Goal: Navigation & Orientation: Find specific page/section

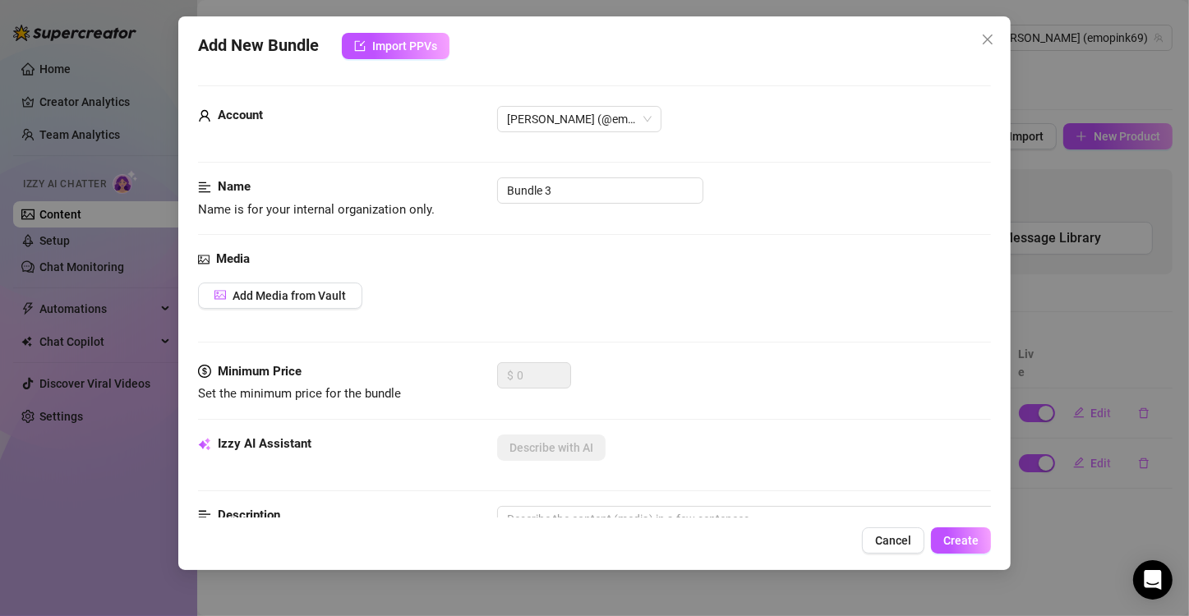
click at [54, 279] on div "Add New Bundle Import PPVs Account [PERSON_NAME] (@emopink69) Name Name is for …" at bounding box center [594, 308] width 1189 height 616
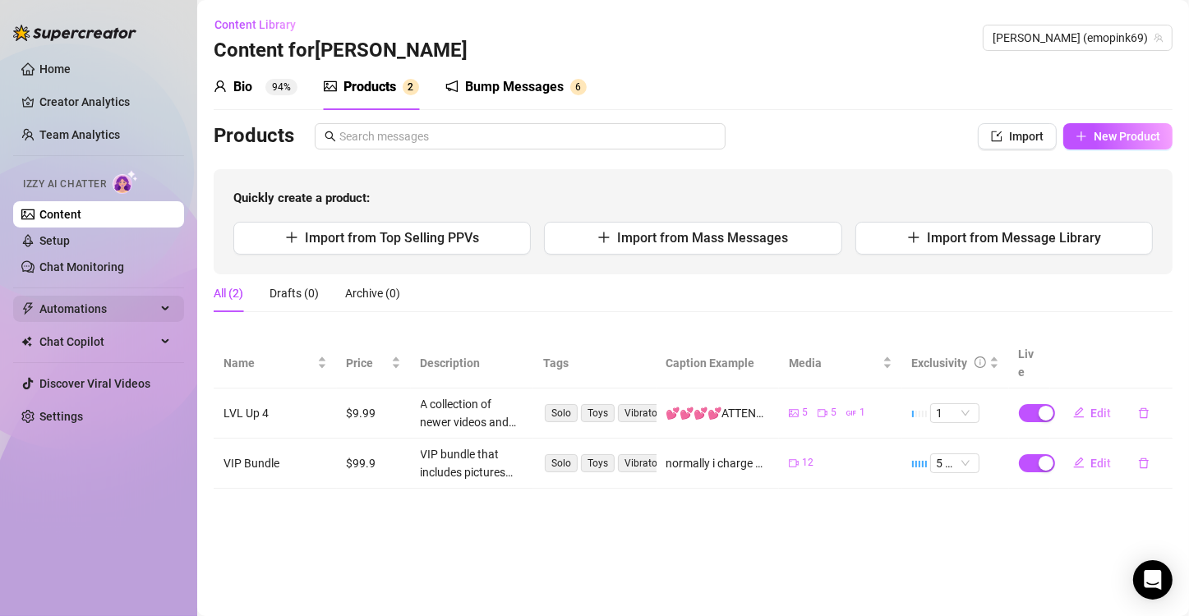
click at [71, 309] on span "Automations" at bounding box center [97, 309] width 117 height 26
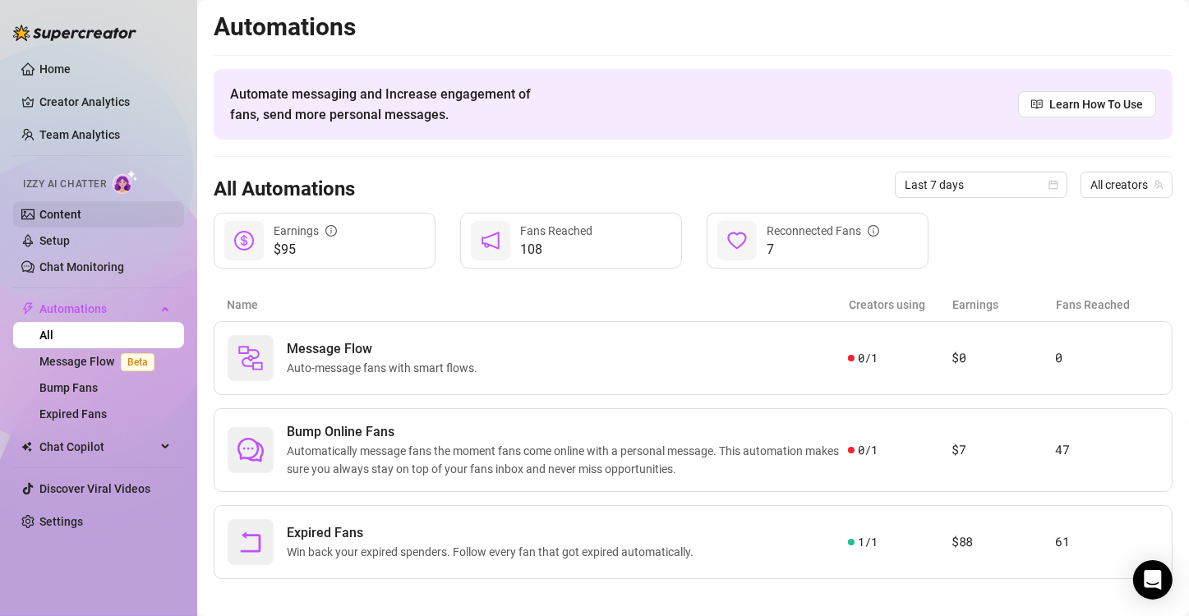
click at [81, 218] on link "Content" at bounding box center [60, 214] width 42 height 13
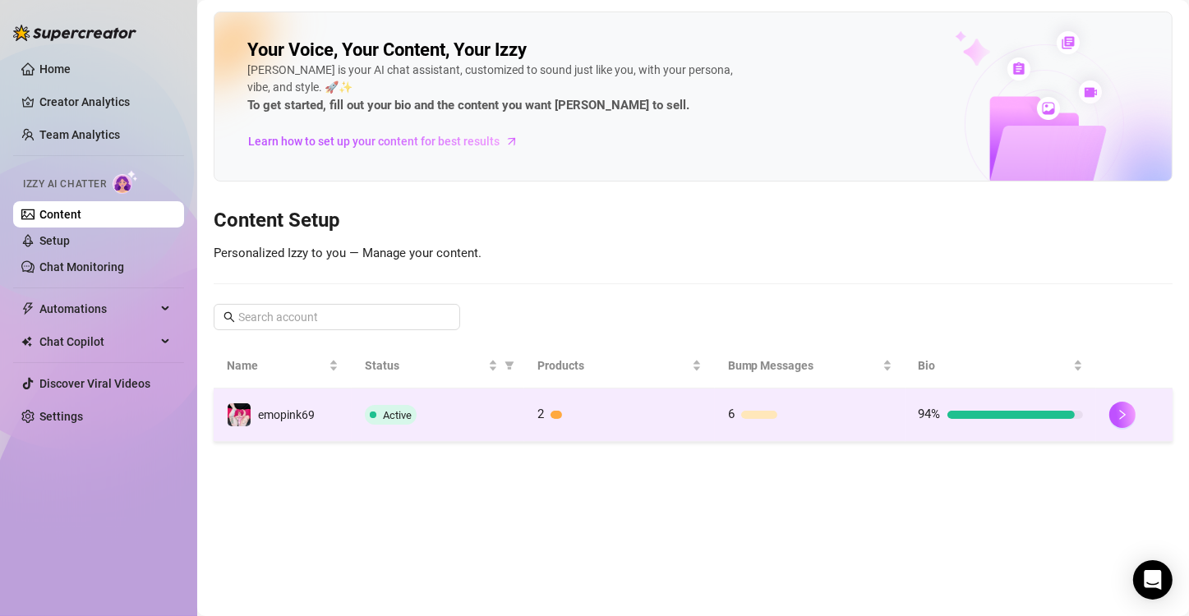
click at [421, 408] on div "Active" at bounding box center [438, 415] width 146 height 20
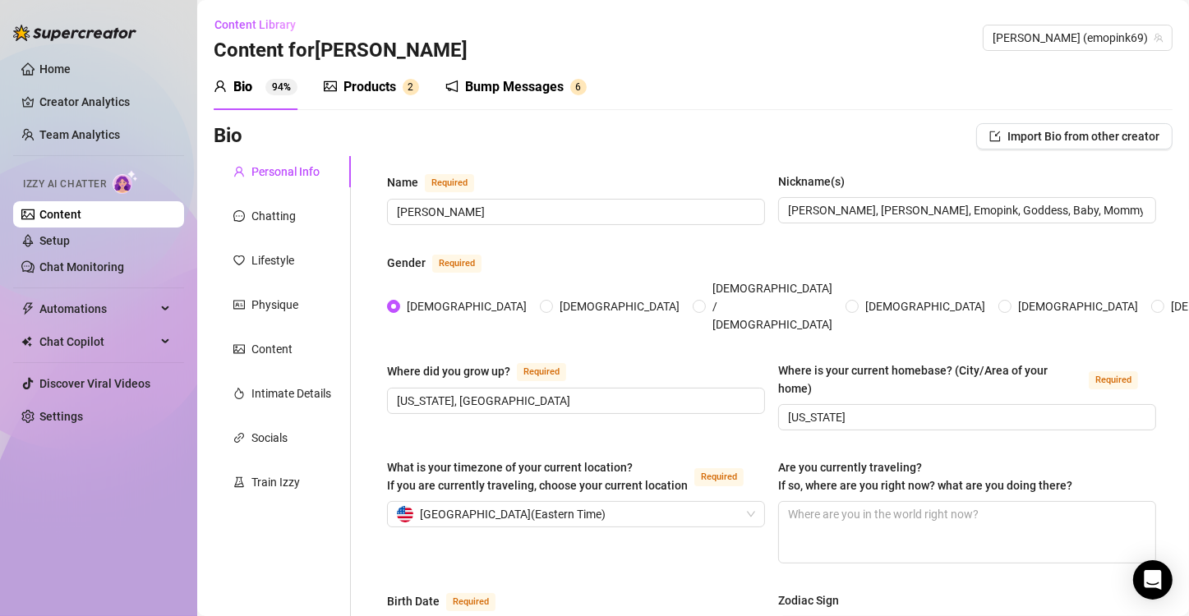
click at [369, 74] on div "Products 2" at bounding box center [371, 87] width 95 height 46
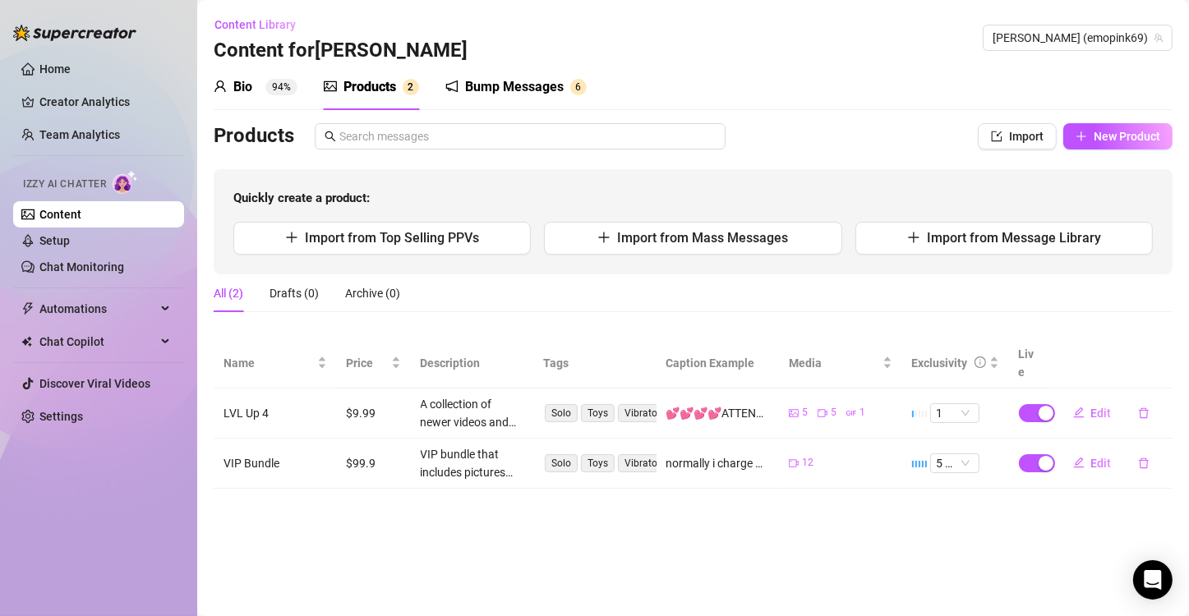
click at [510, 88] on div "Bump Messages" at bounding box center [514, 87] width 99 height 20
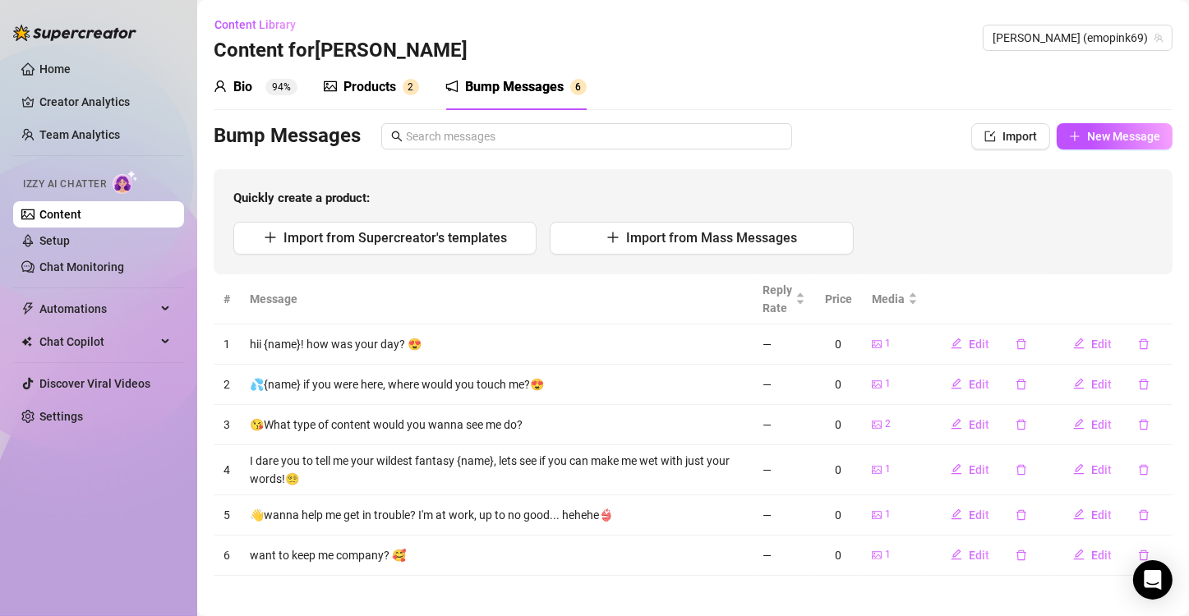
scroll to position [7, 0]
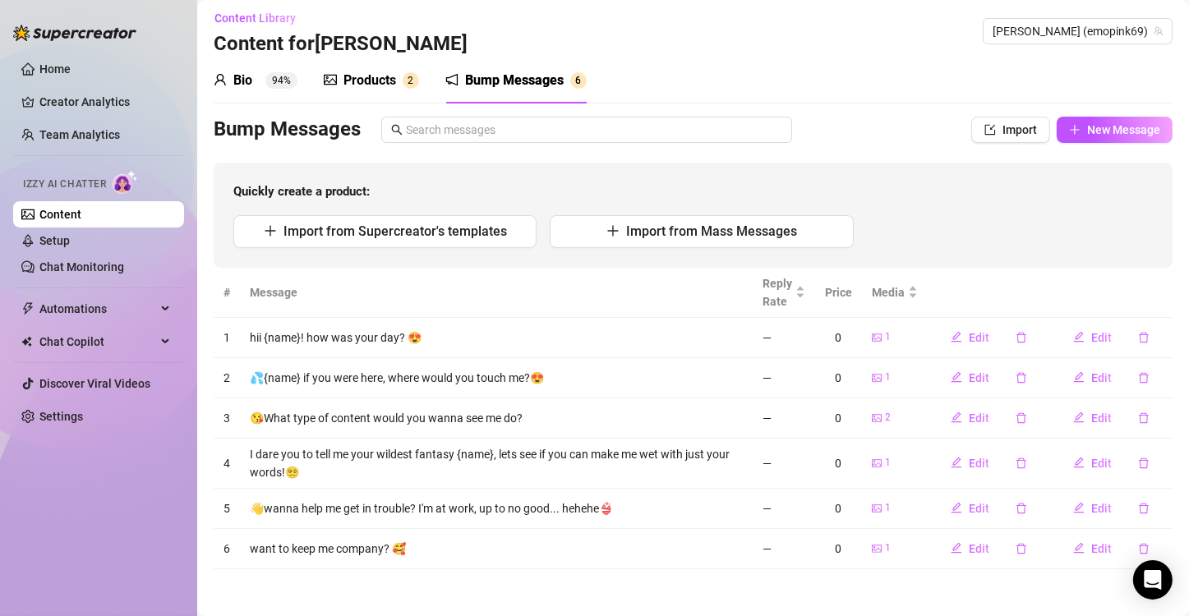
click at [379, 71] on div "Products" at bounding box center [369, 81] width 53 height 20
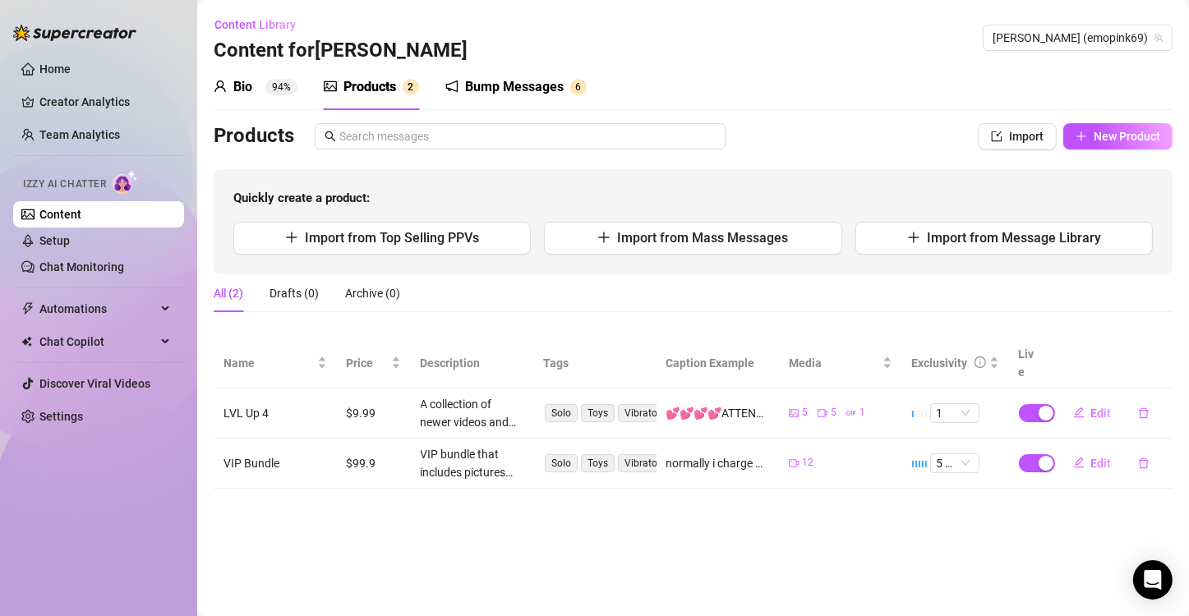
scroll to position [0, 0]
click at [944, 242] on span "Import from Message Library" at bounding box center [1014, 238] width 174 height 16
type textarea "Type your message here..."
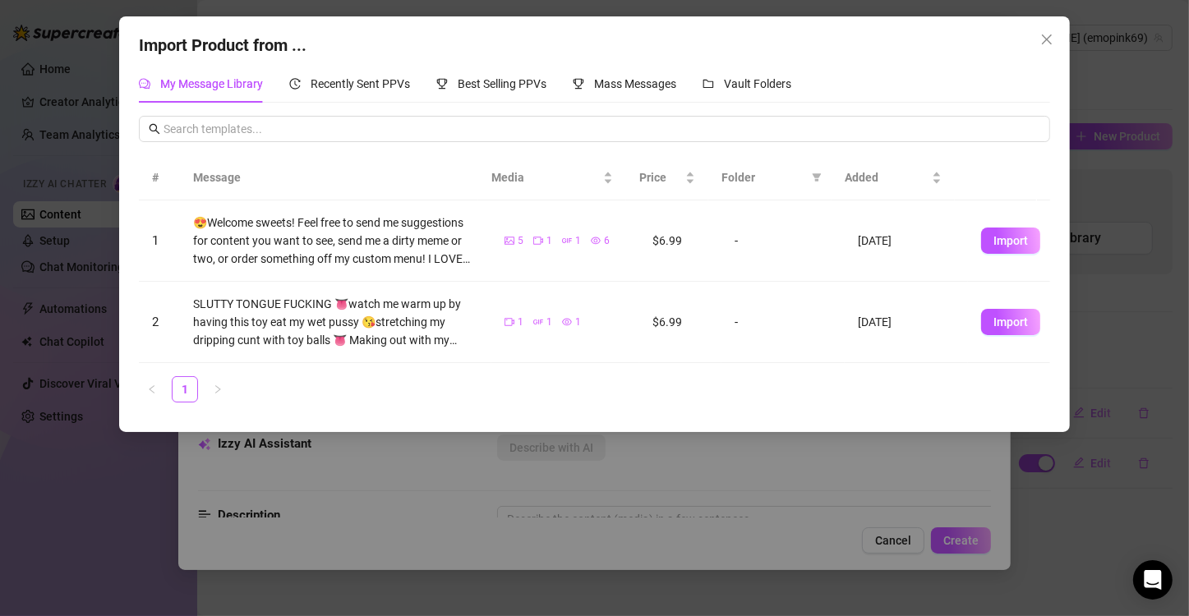
click at [341, 502] on div "Import Product from ... My Message Library Recently Sent PPVs Best Selling PPVs…" at bounding box center [594, 308] width 1189 height 616
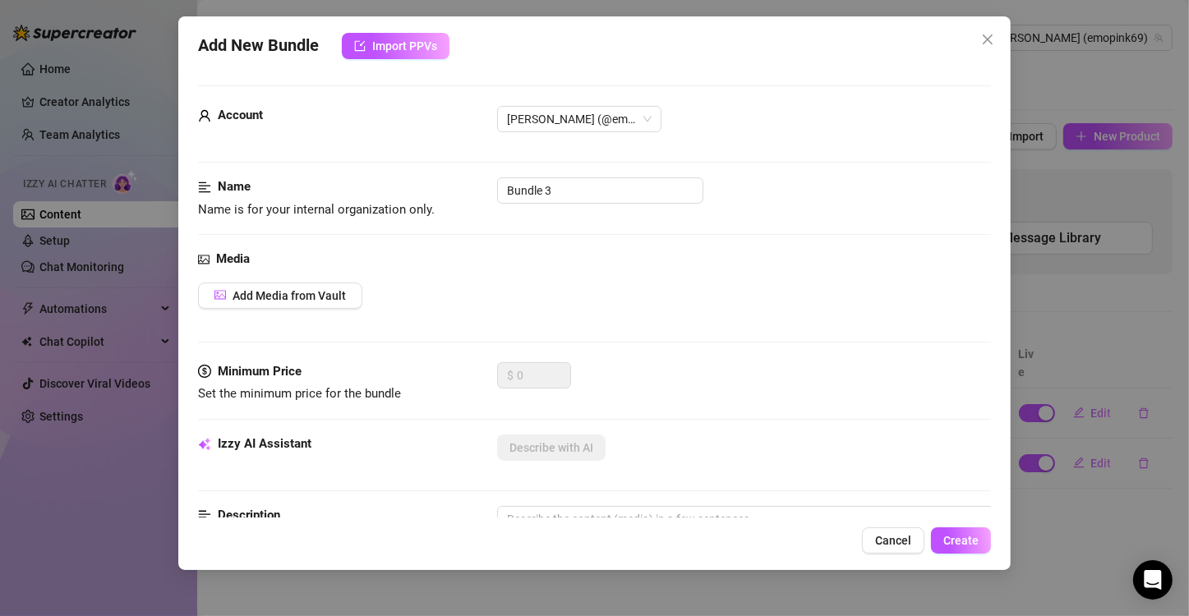
click at [1066, 193] on div "Add New Bundle Import PPVs Account [PERSON_NAME] (@emopink69) Name Name is for …" at bounding box center [594, 308] width 1189 height 616
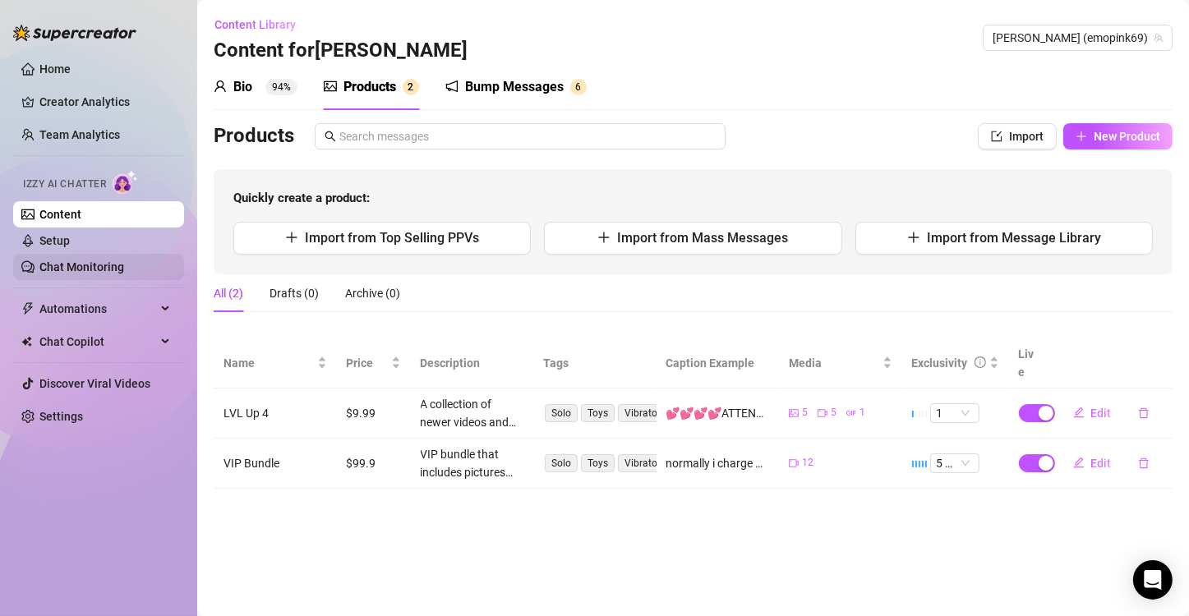
click at [85, 269] on link "Chat Monitoring" at bounding box center [81, 266] width 85 height 13
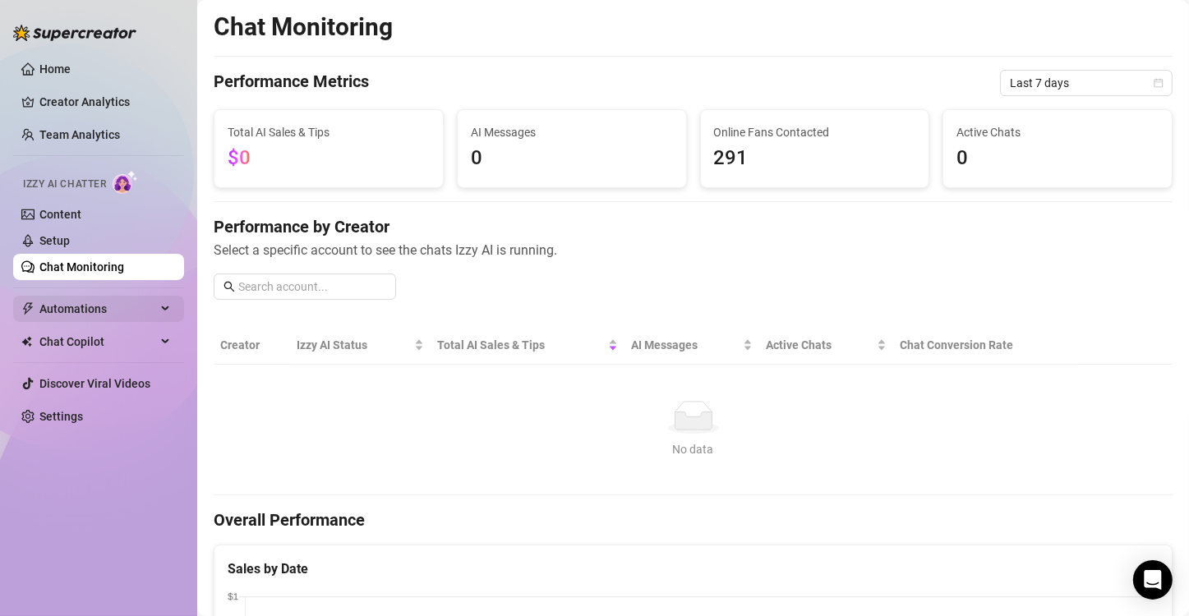
click at [79, 309] on span "Automations" at bounding box center [97, 309] width 117 height 26
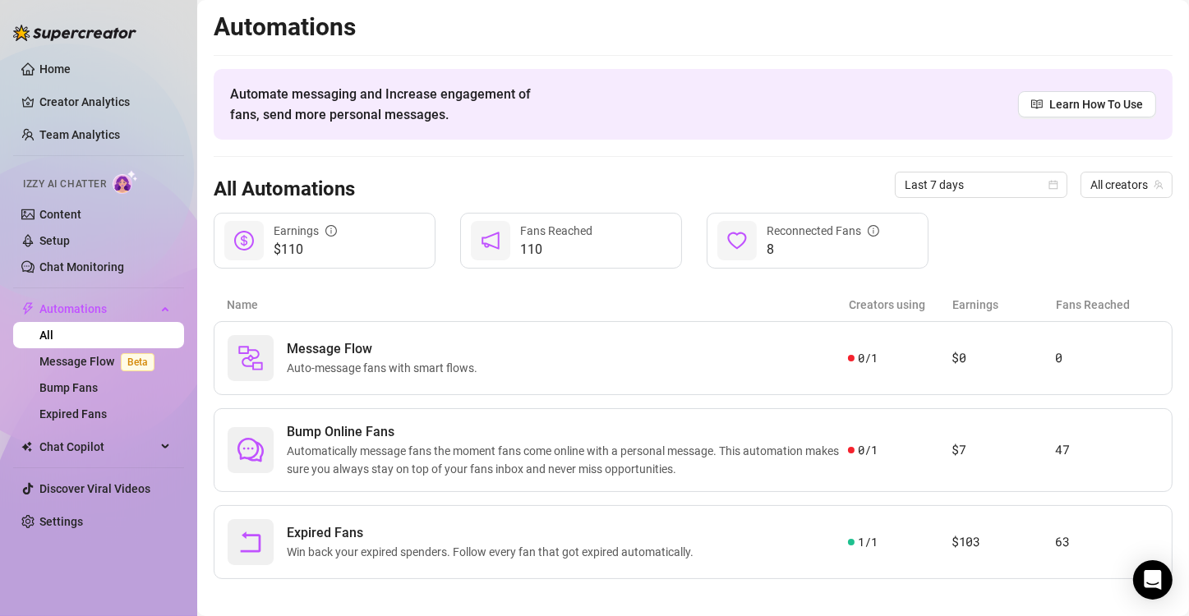
click at [98, 432] on ul "Home Creator Analytics Team Analytics Izzy AI Chatter Content Setup Chat Monito…" at bounding box center [98, 295] width 171 height 492
click at [98, 443] on span "Chat Copilot" at bounding box center [97, 447] width 117 height 26
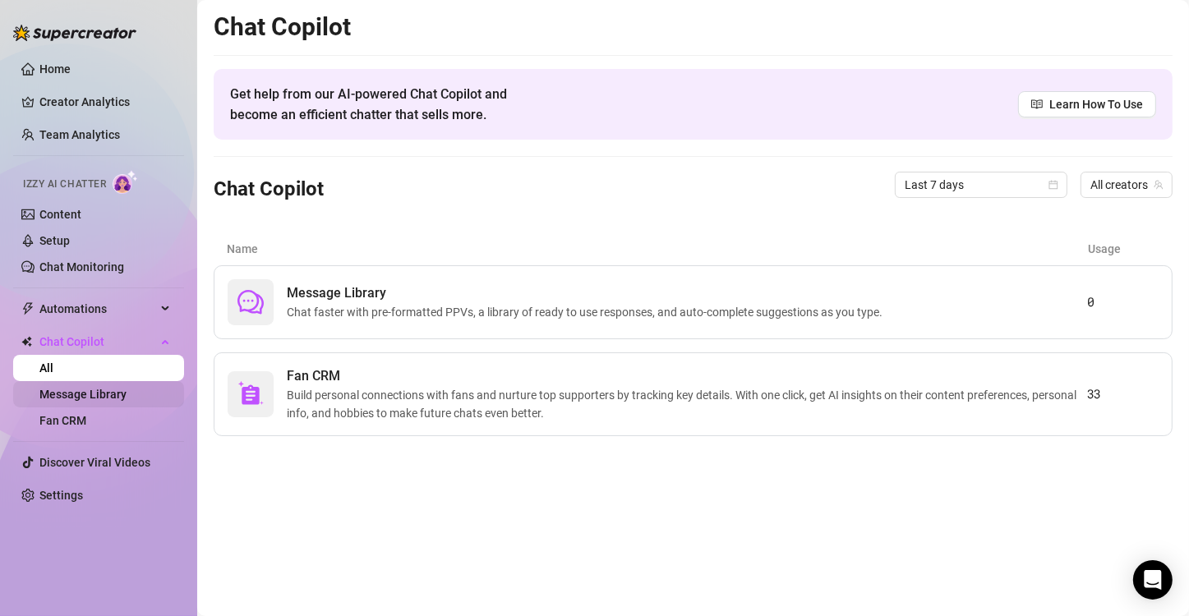
click at [95, 390] on link "Message Library" at bounding box center [82, 394] width 87 height 13
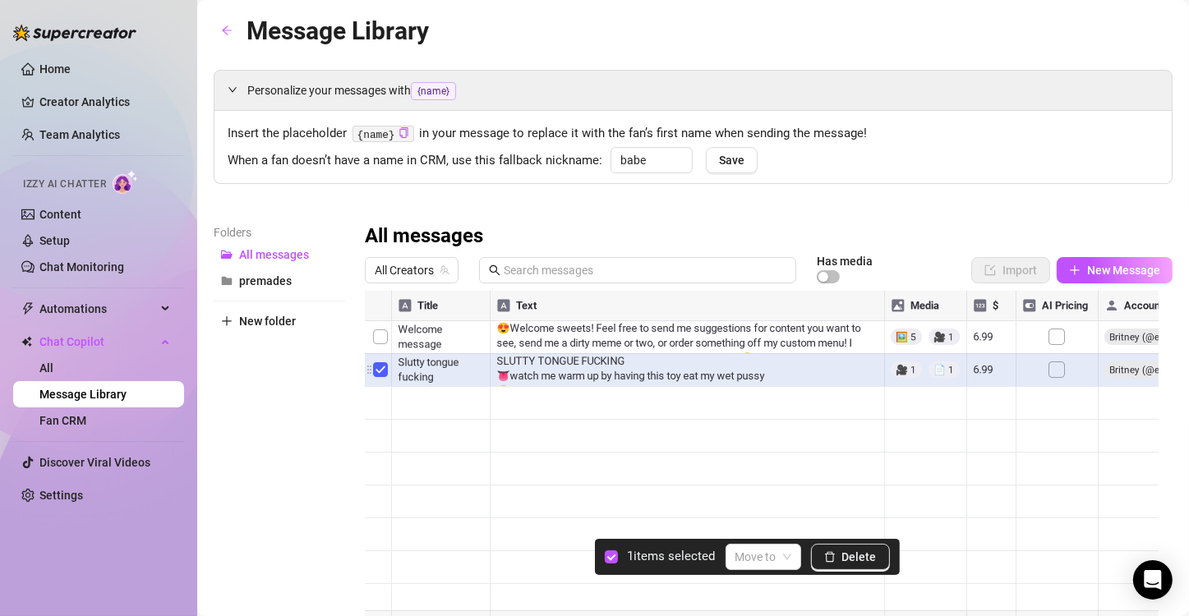
click at [382, 368] on div at bounding box center [762, 474] width 794 height 366
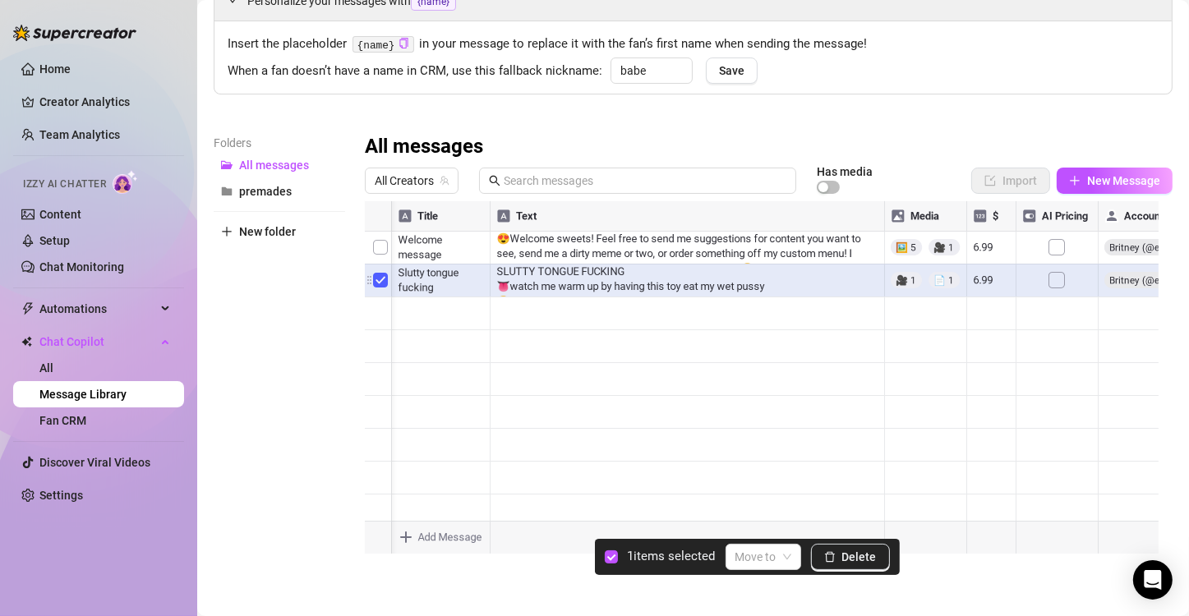
scroll to position [89, 0]
click at [304, 358] on div "Folders All messages premades New folder" at bounding box center [279, 352] width 131 height 434
click at [81, 219] on link "Content" at bounding box center [60, 214] width 42 height 13
